Goal: Task Accomplishment & Management: Manage account settings

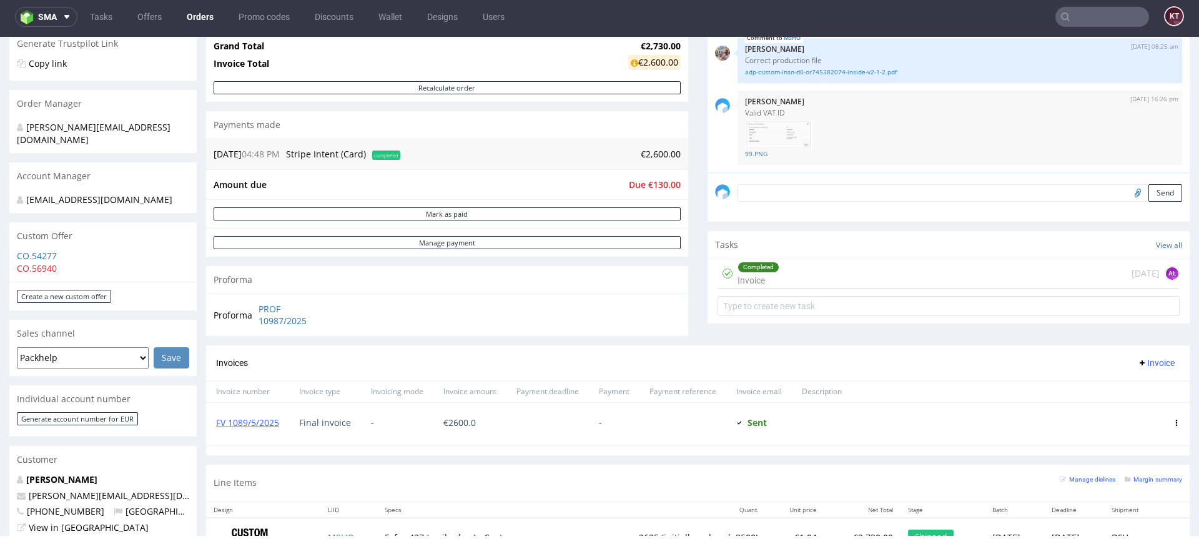
scroll to position [244, 0]
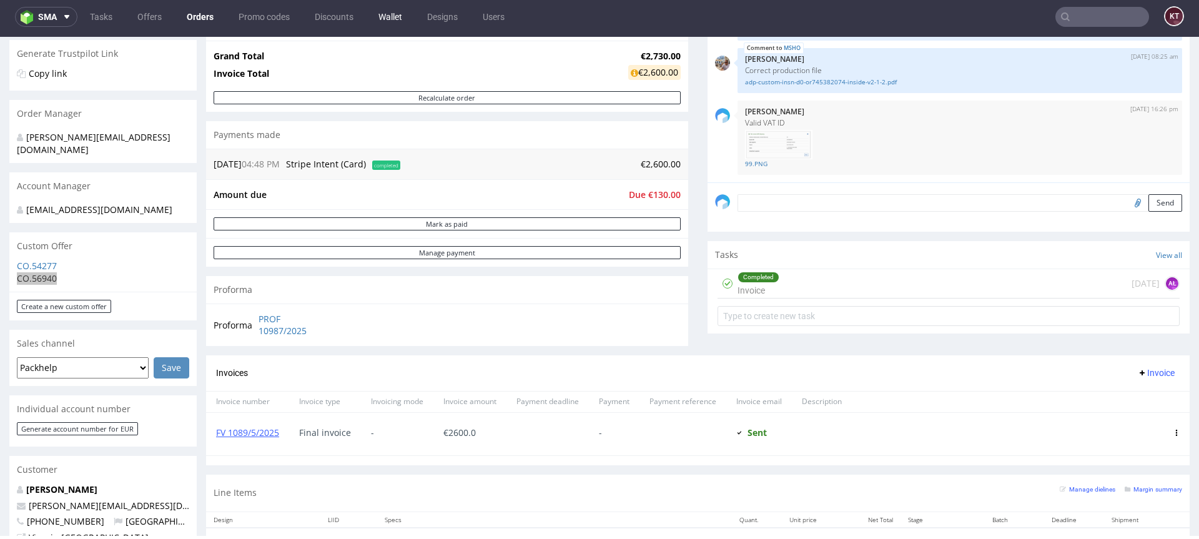
drag, startPoint x: 41, startPoint y: 228, endPoint x: 386, endPoint y: 22, distance: 401.9
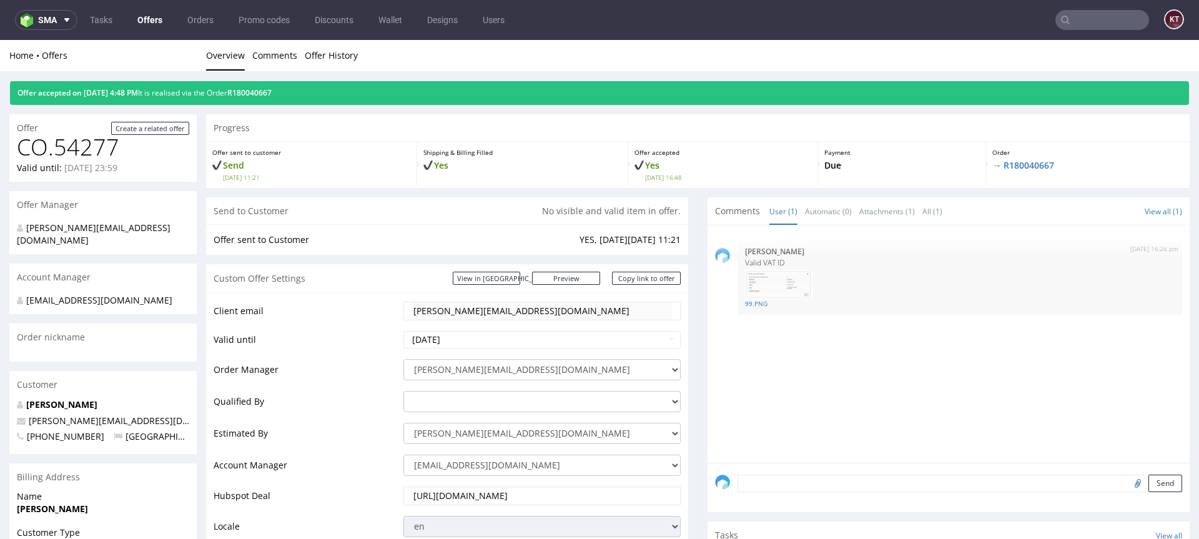
scroll to position [25, 0]
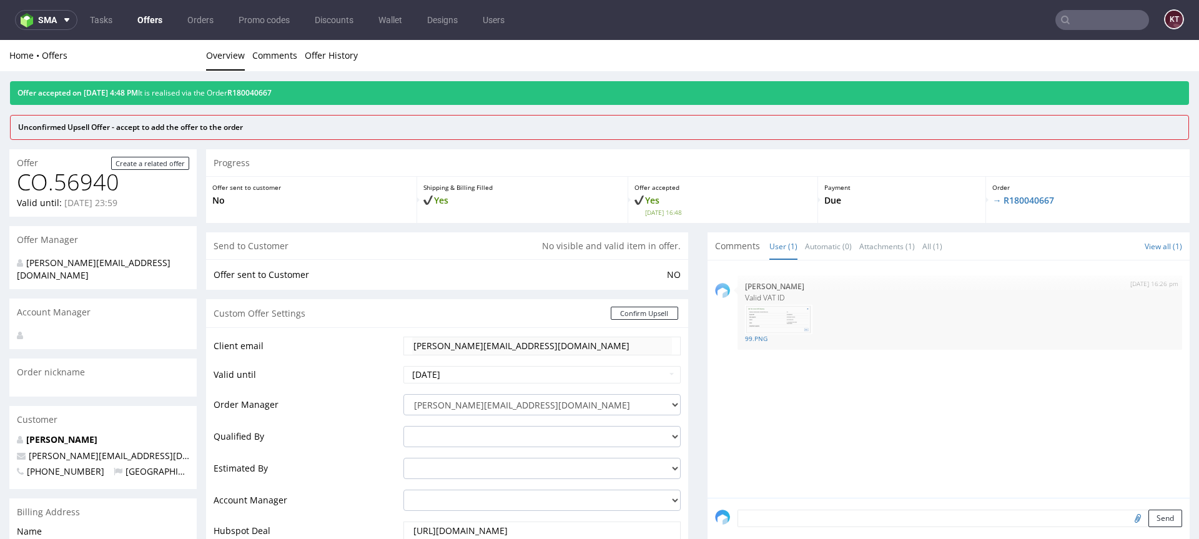
click at [340, 120] on div "Unconfirmed Upsell Offer - accept to add the offer to the order" at bounding box center [600, 128] width 1178 height 24
click at [287, 131] on div "Unconfirmed Upsell Offer - accept to add the offer to the order" at bounding box center [600, 128] width 1178 height 24
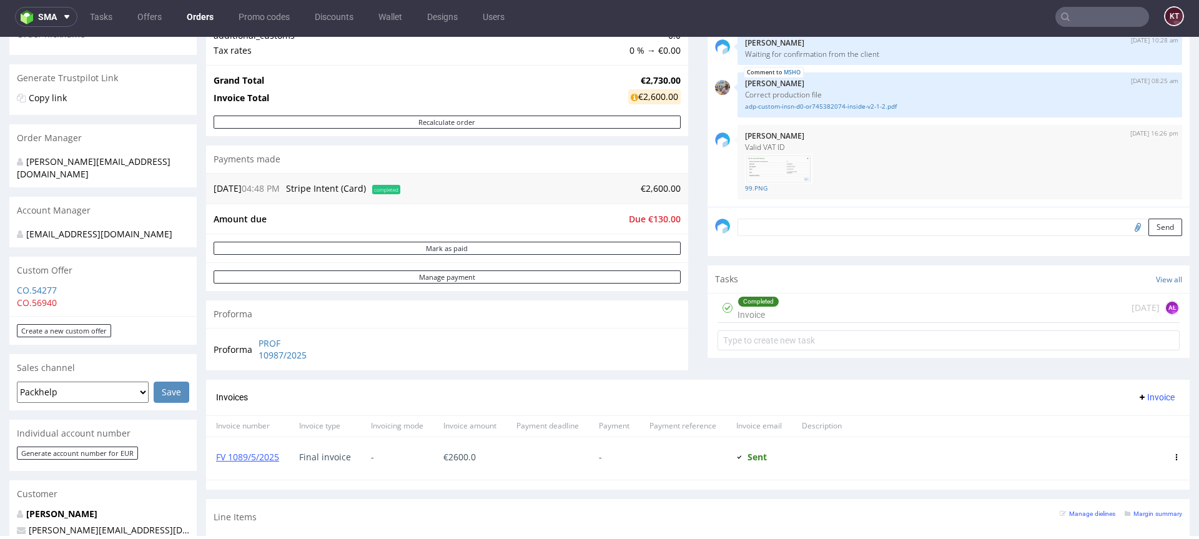
scroll to position [206, 0]
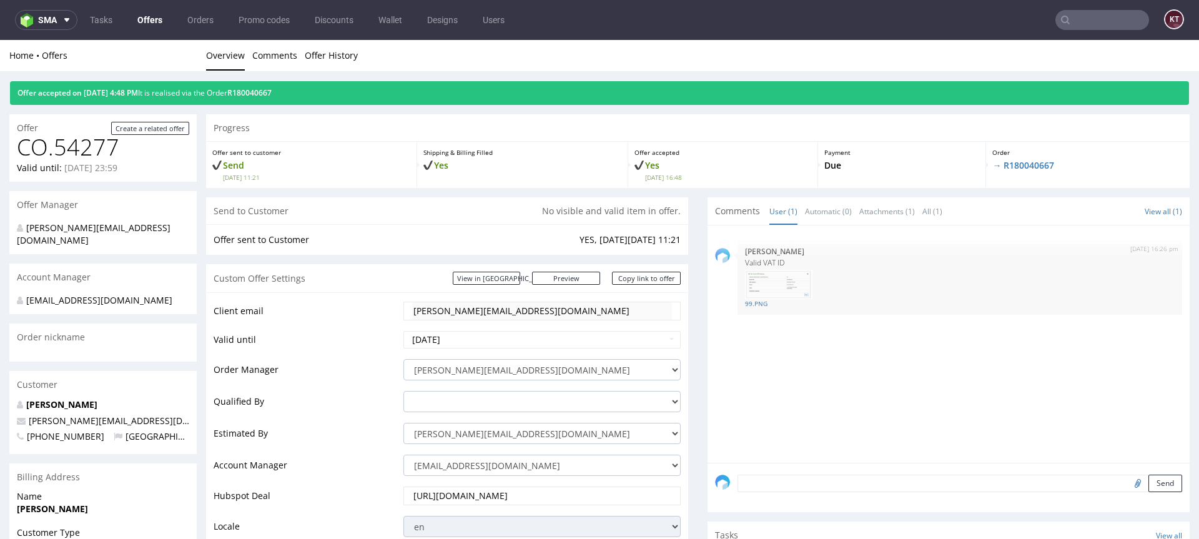
click at [895, 362] on div "23rd May 25 | 16:26 pm Aleksandra Łętowska Valid VAT ID 99.PNG" at bounding box center [952, 348] width 475 height 230
